Goal: Find specific page/section: Find specific page/section

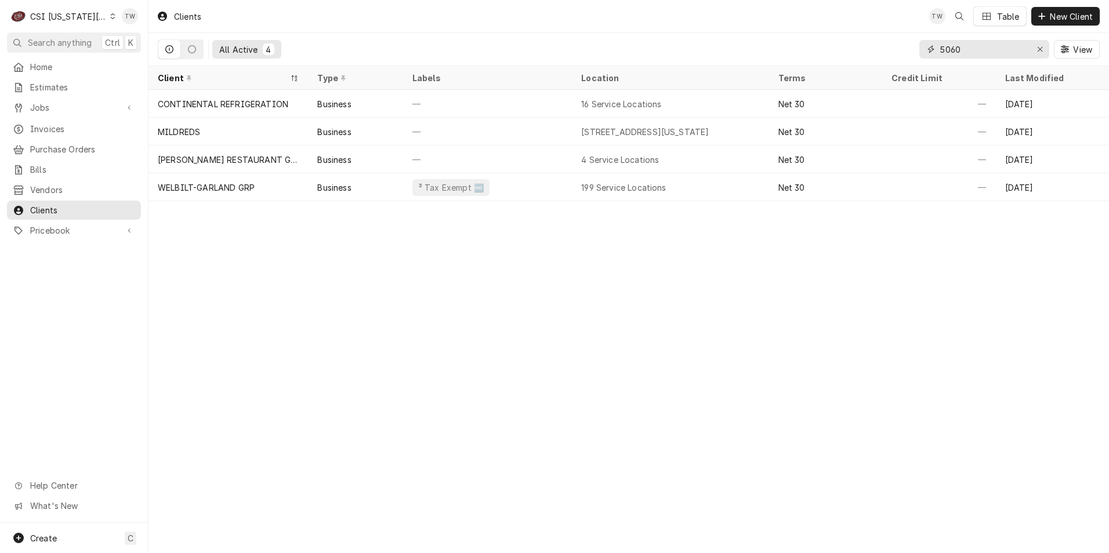
click at [984, 46] on input "5060" at bounding box center [983, 49] width 87 height 19
type input "5"
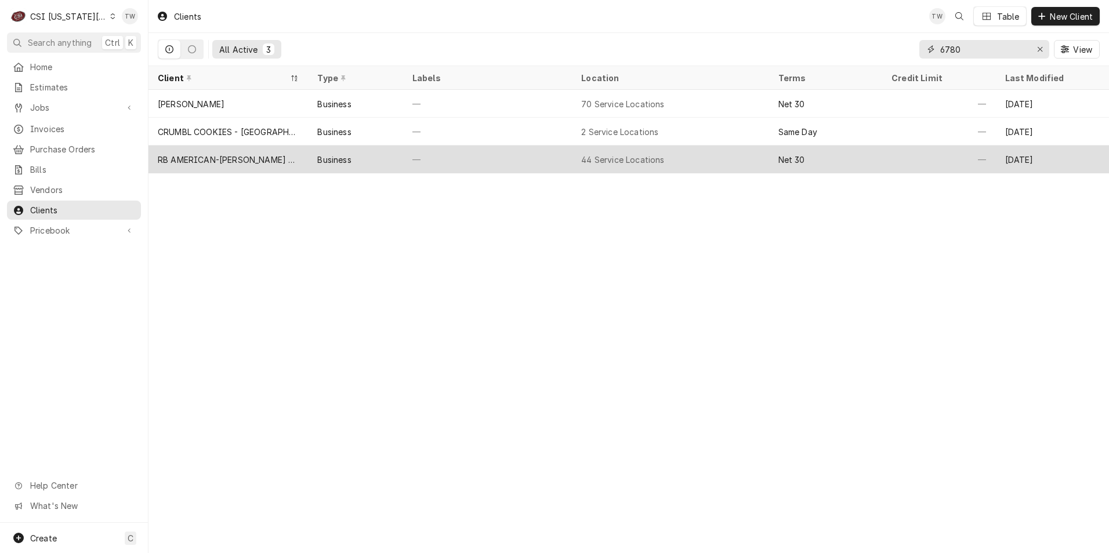
type input "6780"
click at [262, 158] on div "RB AMERICAN-[PERSON_NAME] GROUP" at bounding box center [228, 160] width 141 height 12
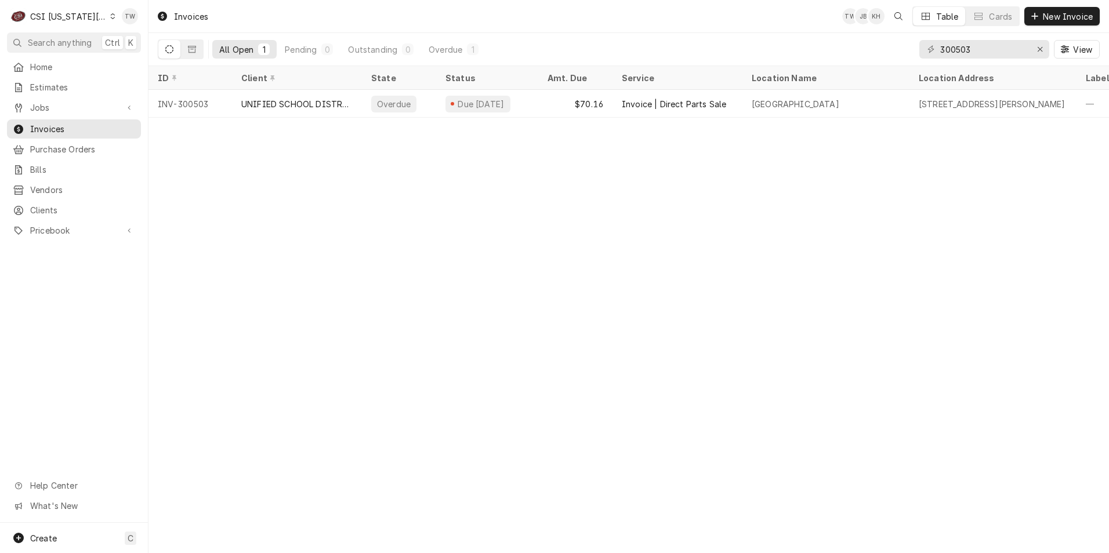
drag, startPoint x: 977, startPoint y: 49, endPoint x: 830, endPoint y: 43, distance: 146.9
click at [830, 43] on div "All Open 1 Pending 0 Outstanding 0 Overdue 1 300503 View" at bounding box center [629, 49] width 942 height 32
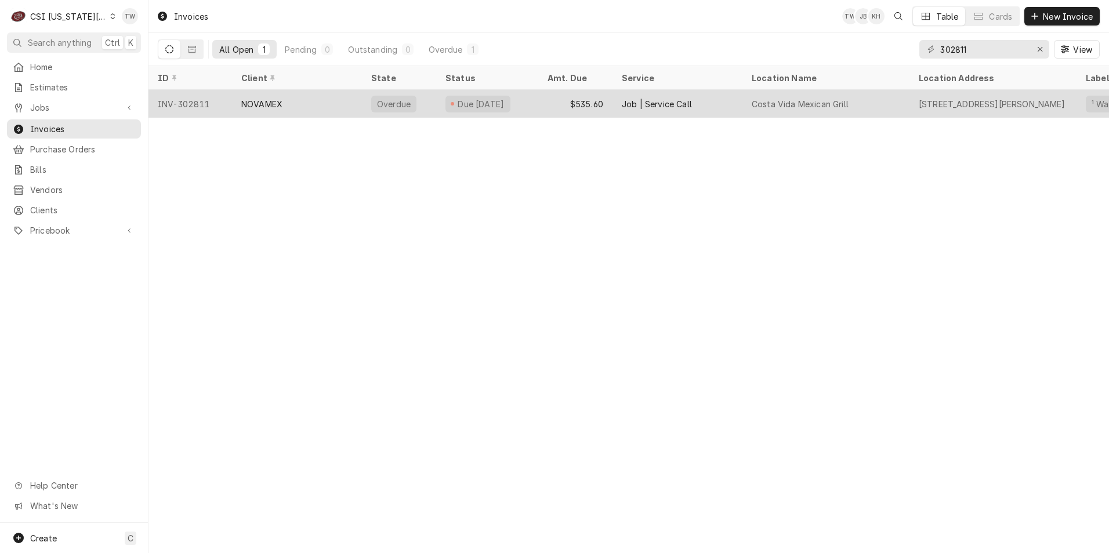
type input "302811"
click at [253, 104] on div "NOVAMEX" at bounding box center [261, 104] width 41 height 12
